Goal: Download file/media

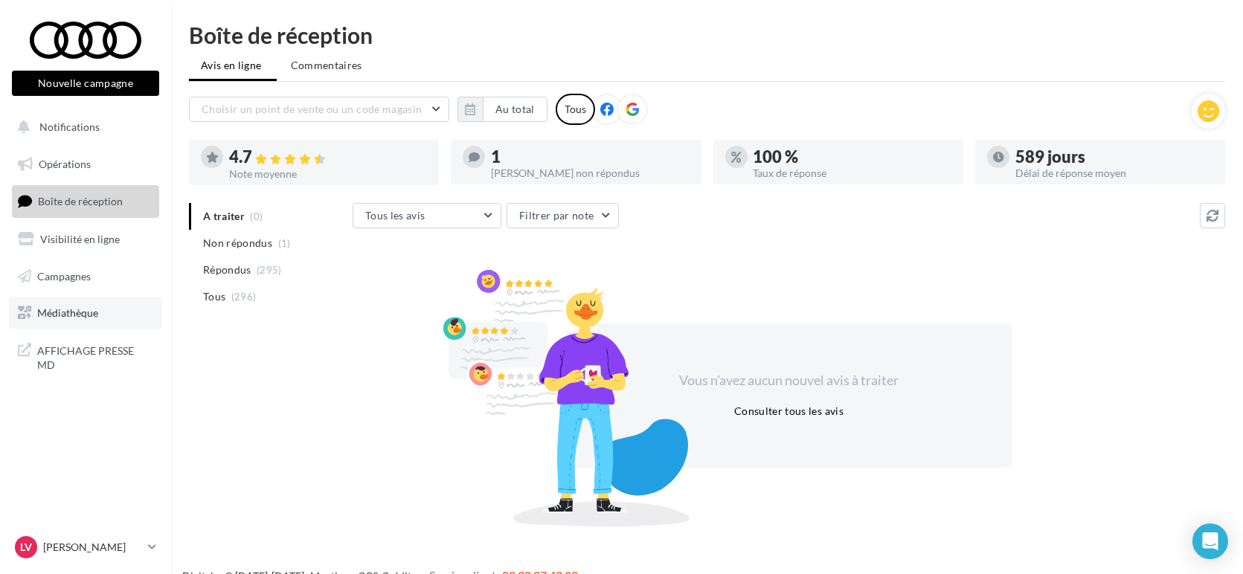
click at [90, 311] on span "Médiathèque" at bounding box center [67, 312] width 61 height 13
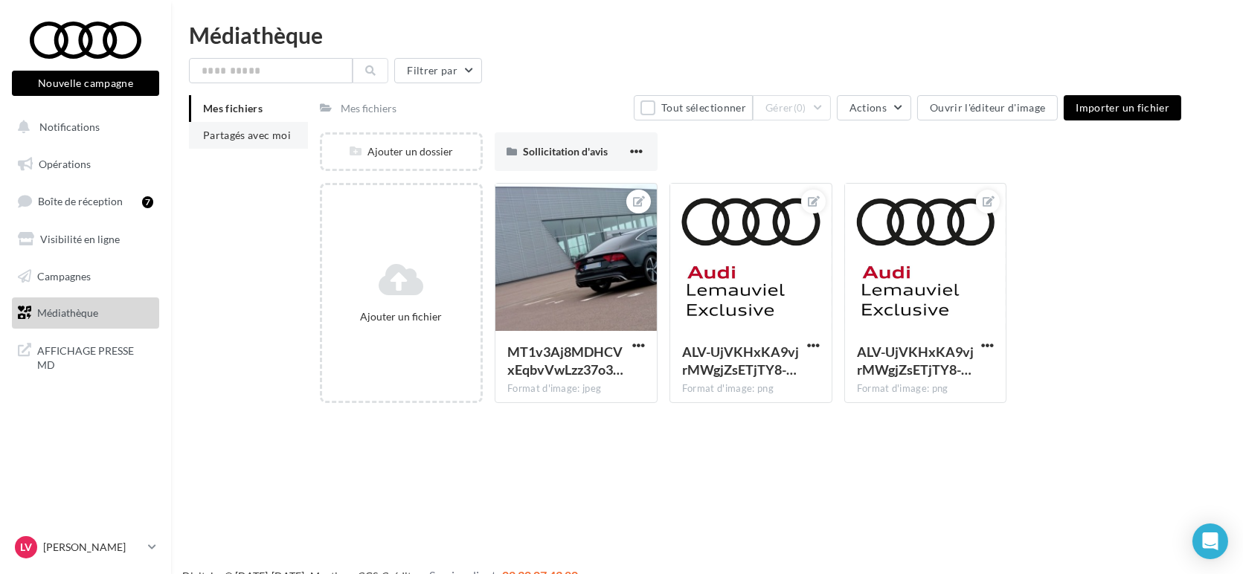
click at [240, 142] on li "Partagés avec moi" at bounding box center [248, 135] width 119 height 27
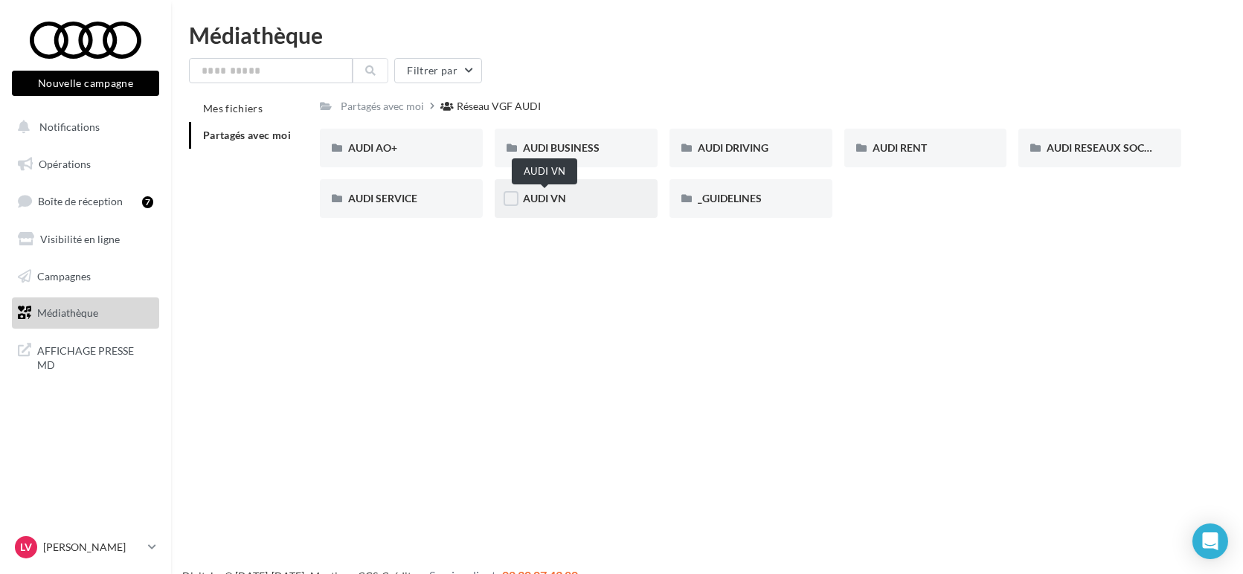
click at [550, 195] on span "AUDI VN" at bounding box center [544, 198] width 43 height 13
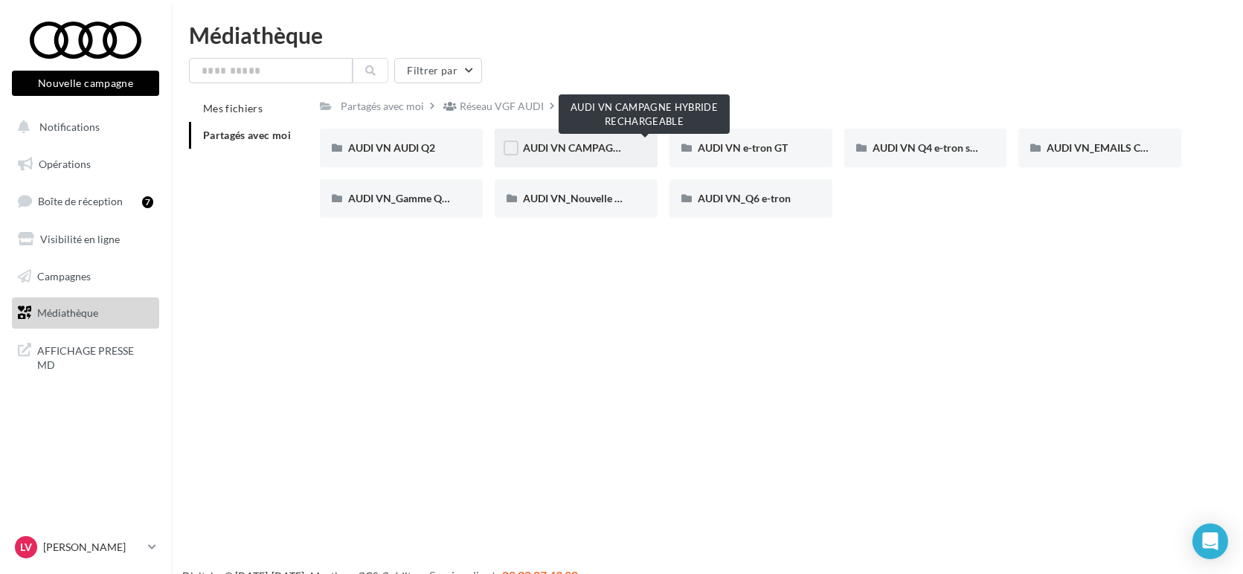
click at [546, 150] on span "AUDI VN CAMPAGNE HYBRIDE RECHARGEABLE" at bounding box center [640, 147] width 234 height 13
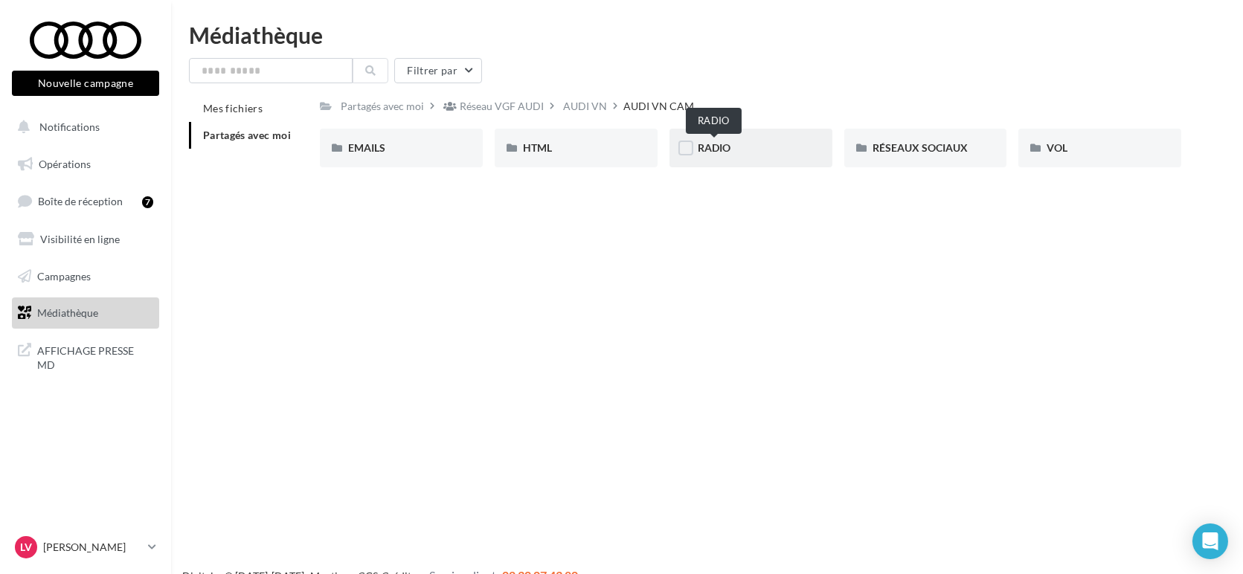
click at [717, 150] on span "RADIO" at bounding box center [714, 147] width 33 height 13
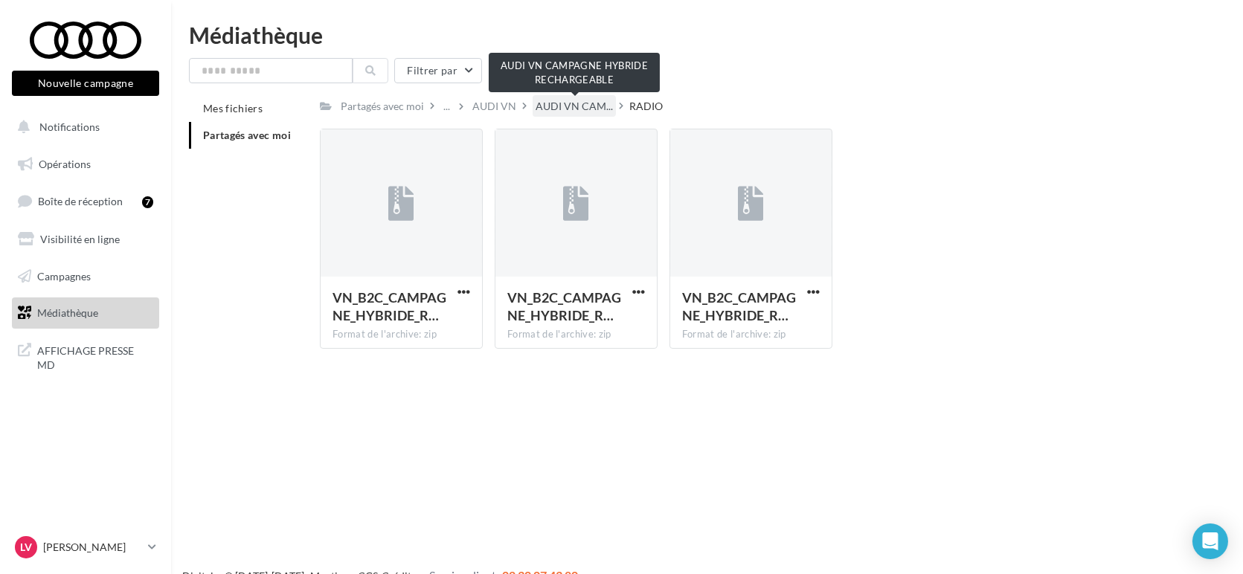
click at [564, 109] on span "AUDI VN CAM..." at bounding box center [574, 106] width 77 height 15
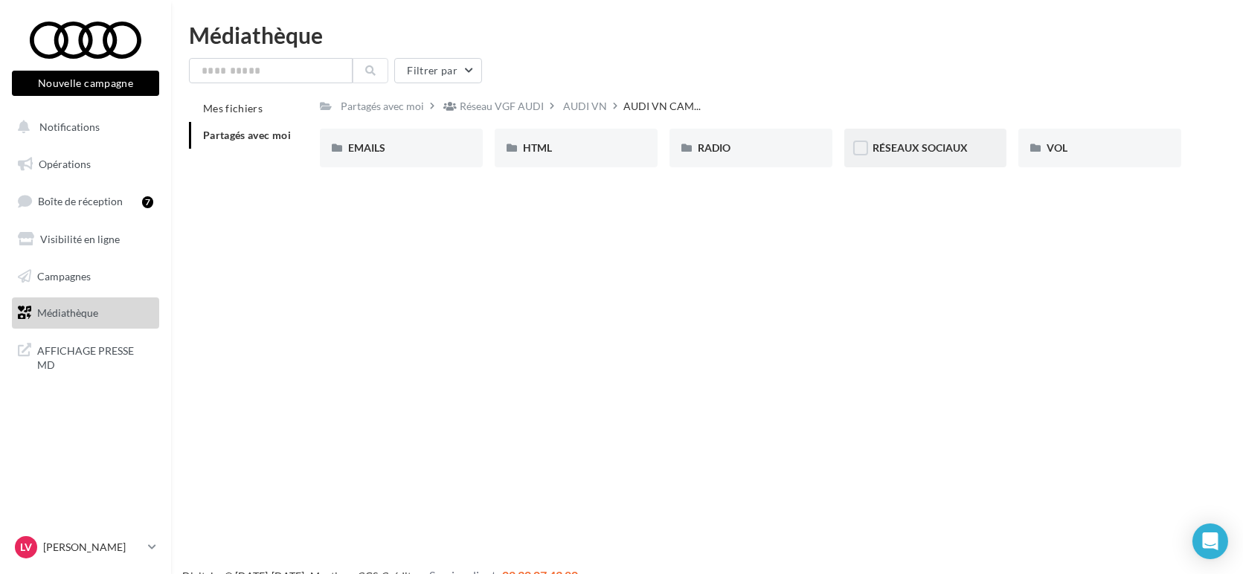
click at [888, 155] on div "RÉSEAUX SOCIAUX" at bounding box center [925, 148] width 106 height 15
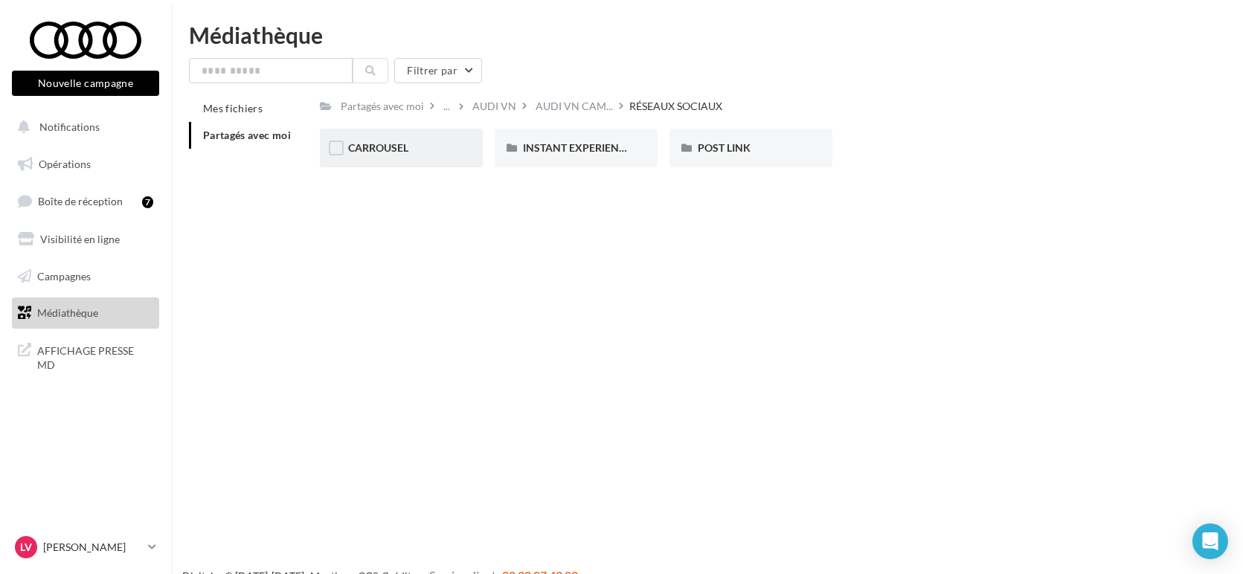
click at [357, 158] on div "CARROUSEL" at bounding box center [401, 148] width 163 height 39
click at [359, 150] on span "A3 TFSI e" at bounding box center [370, 147] width 44 height 13
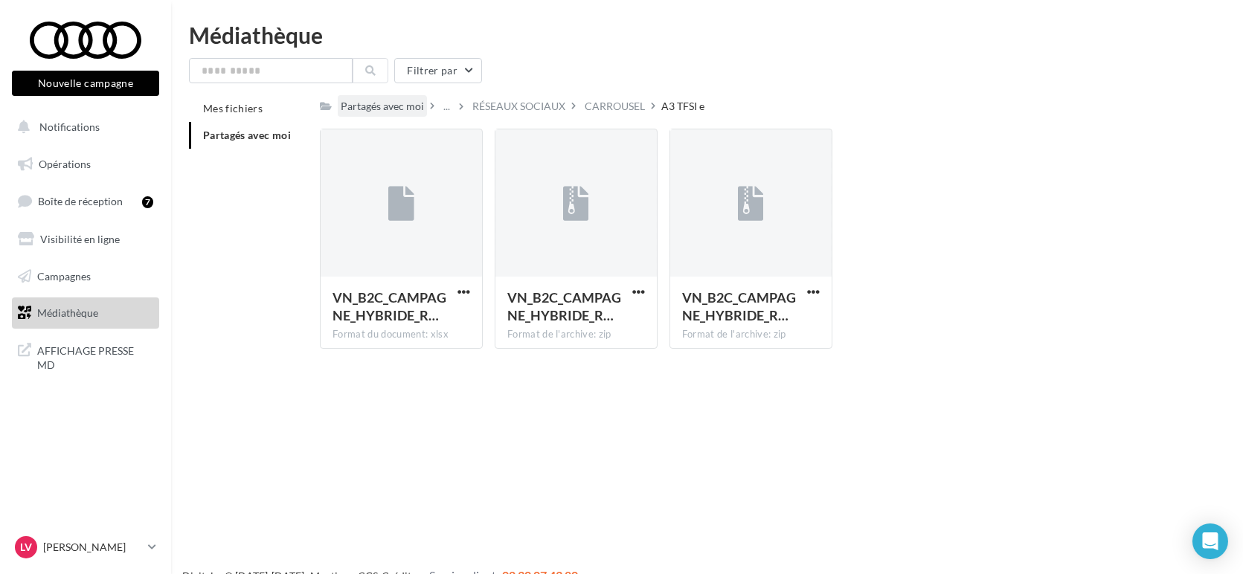
click at [361, 106] on div "Partagés avec moi" at bounding box center [382, 106] width 83 height 15
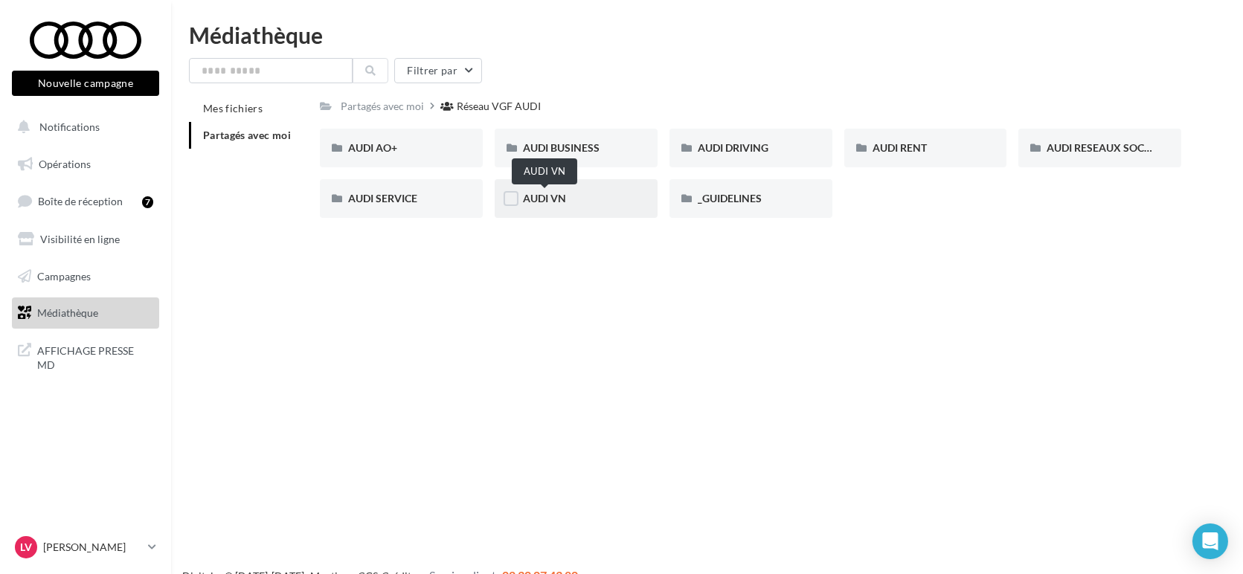
click at [562, 194] on span "AUDI VN" at bounding box center [544, 198] width 43 height 13
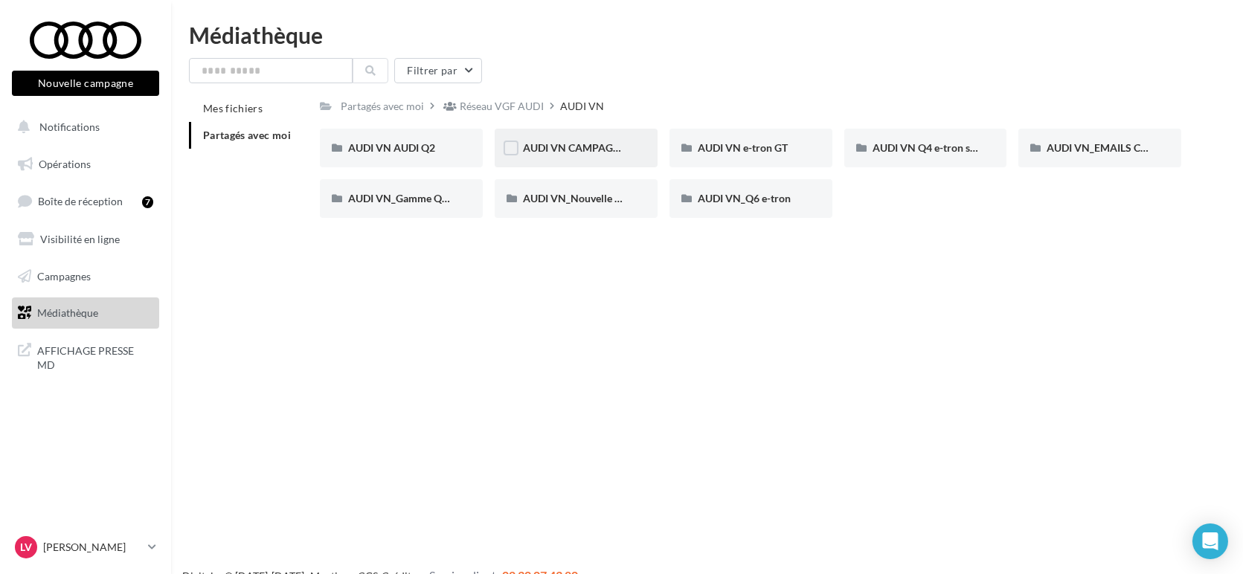
click at [591, 144] on span "AUDI VN CAMPAGNE HYBRIDE RECHARGEABLE" at bounding box center [640, 147] width 234 height 13
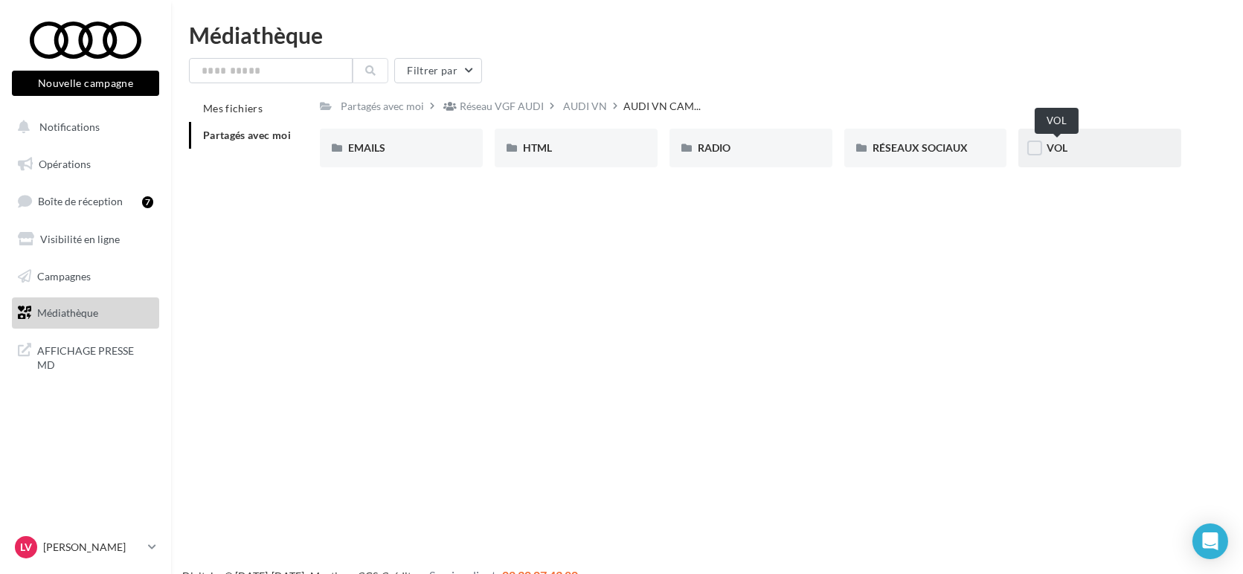
click at [1058, 145] on span "VOL" at bounding box center [1056, 147] width 21 height 13
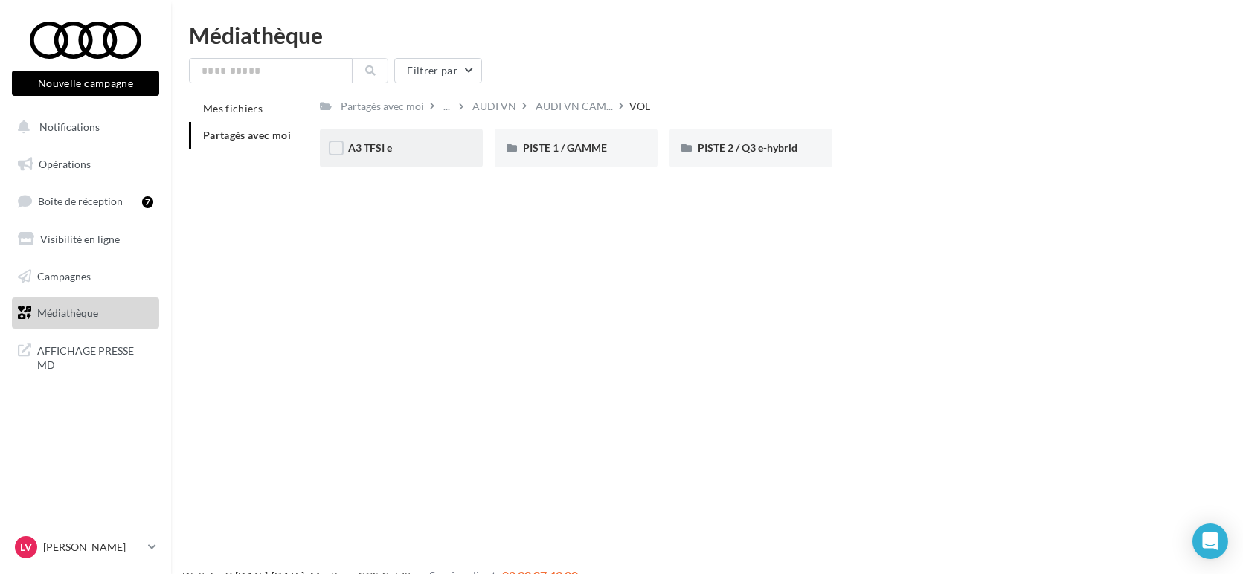
click at [364, 161] on div "A3 TFSI e" at bounding box center [401, 148] width 163 height 39
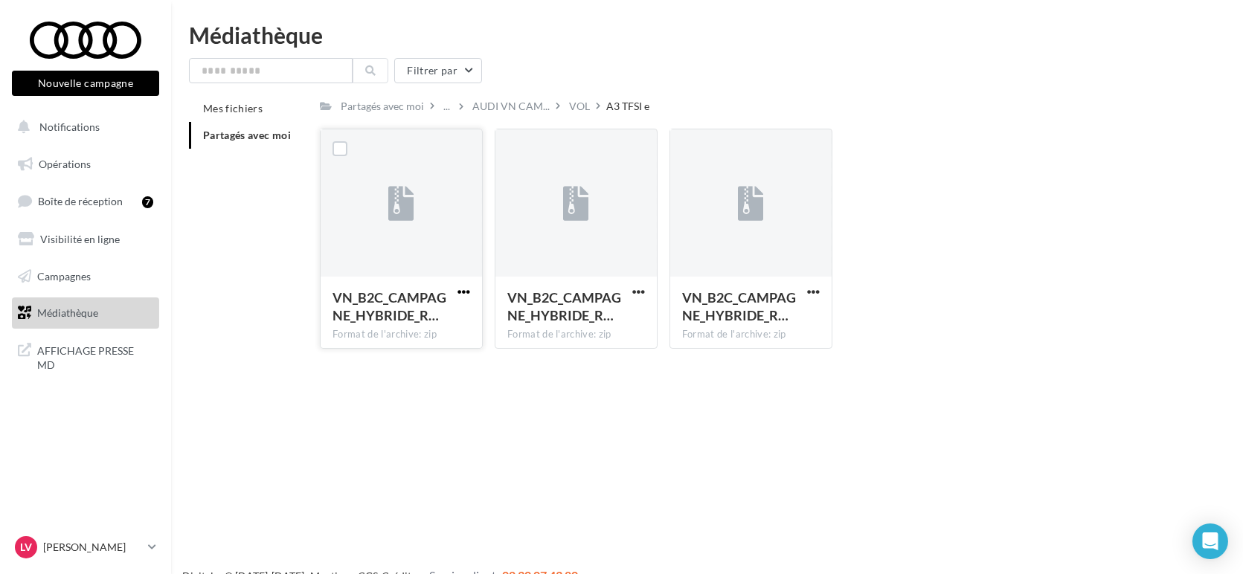
click at [463, 295] on span "button" at bounding box center [463, 292] width 13 height 13
click at [425, 314] on button "Télécharger" at bounding box center [398, 321] width 149 height 39
click at [181, 384] on div "Nouvelle campagne Nouvelle campagne Notifications Opérations Boîte de réception…" at bounding box center [621, 311] width 1243 height 574
click at [821, 289] on button "button" at bounding box center [813, 293] width 19 height 15
click at [756, 323] on button "Télécharger" at bounding box center [748, 321] width 149 height 39
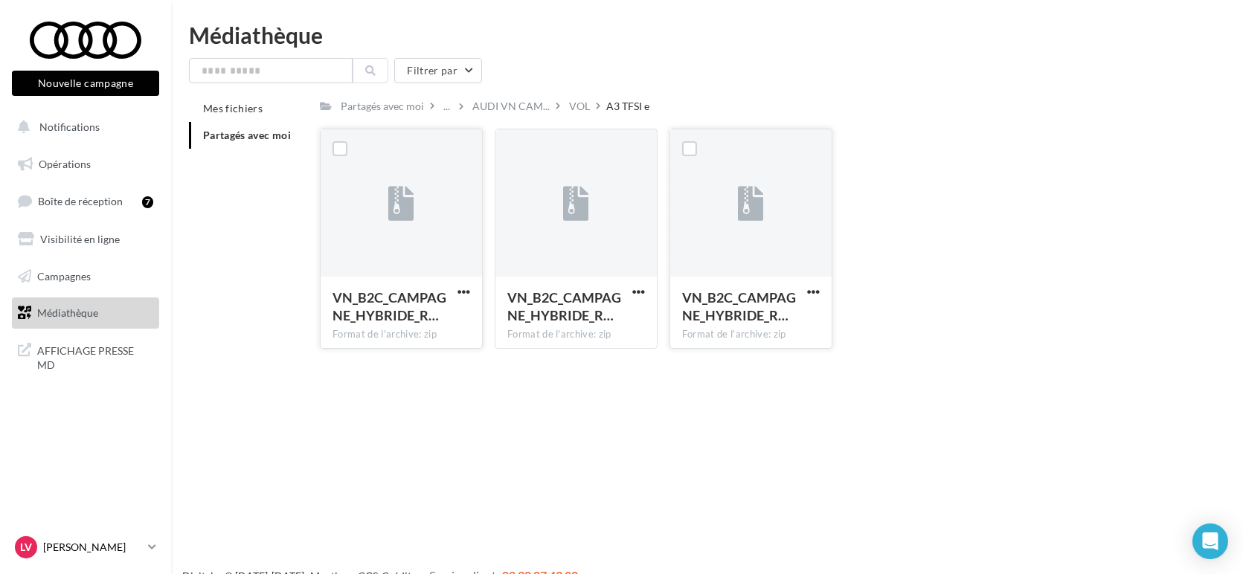
click at [71, 543] on p "[PERSON_NAME]" at bounding box center [92, 547] width 99 height 15
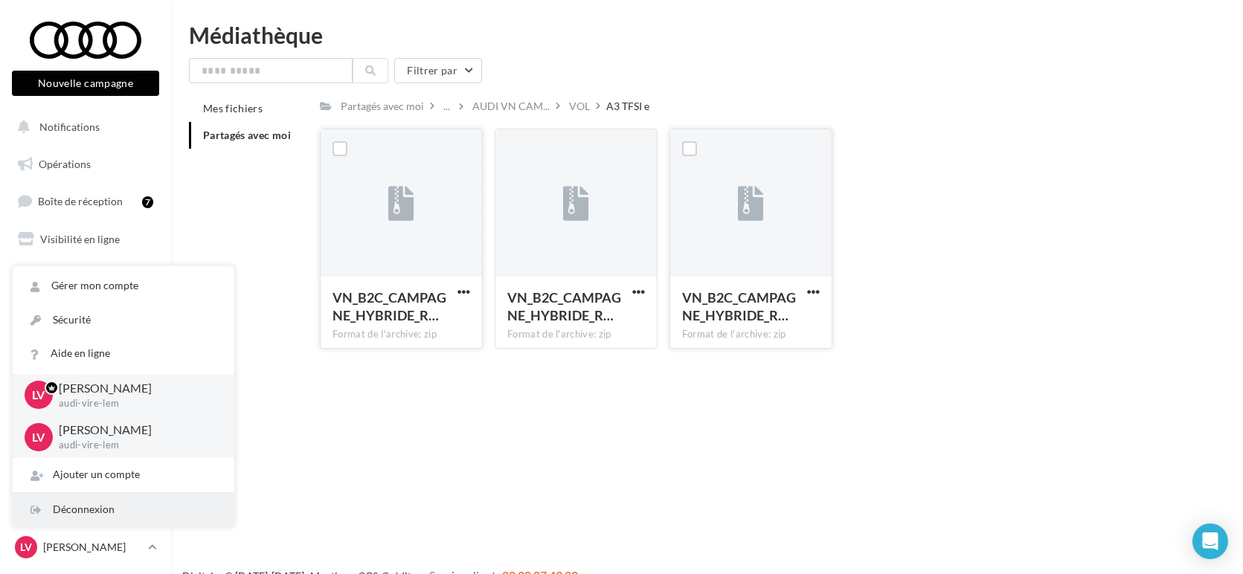
click at [97, 510] on div "Déconnexion" at bounding box center [124, 509] width 222 height 33
